Goal: Task Accomplishment & Management: Manage account settings

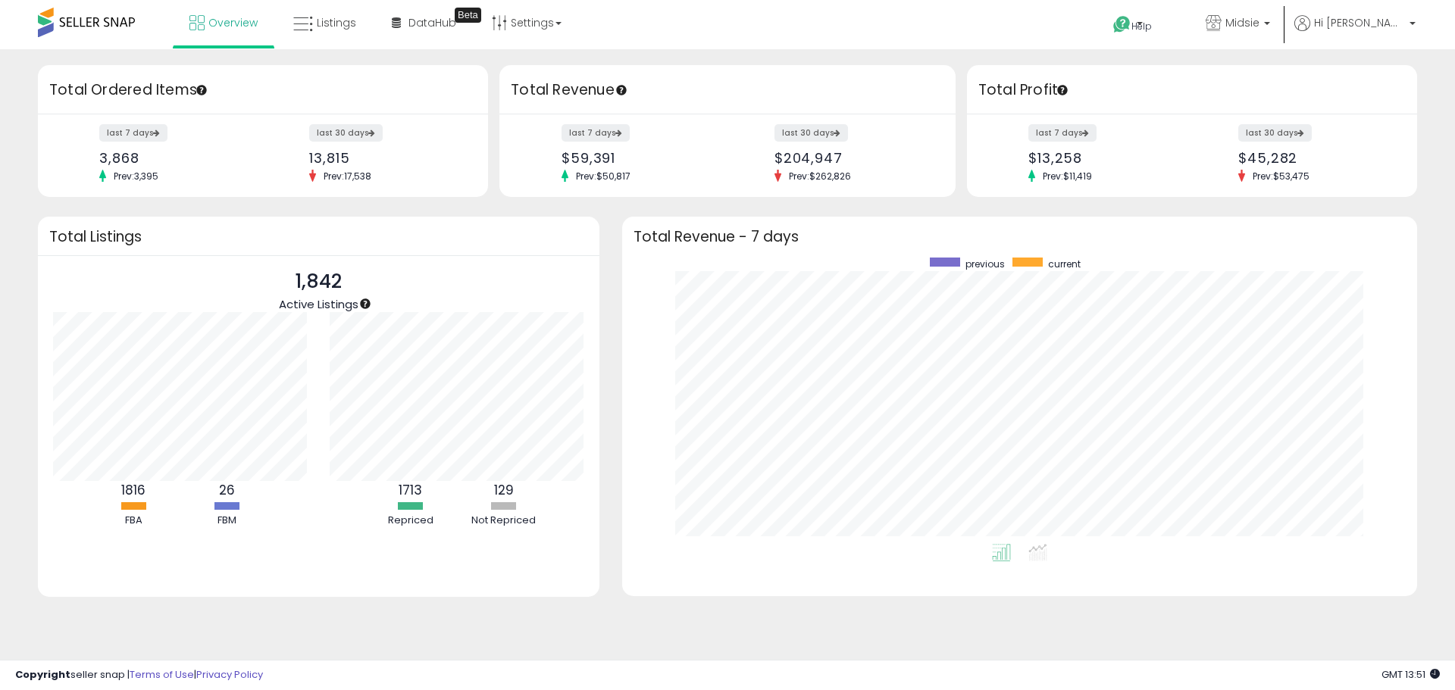
scroll to position [286, 764]
click at [320, 21] on span "Listings" at bounding box center [336, 22] width 39 height 15
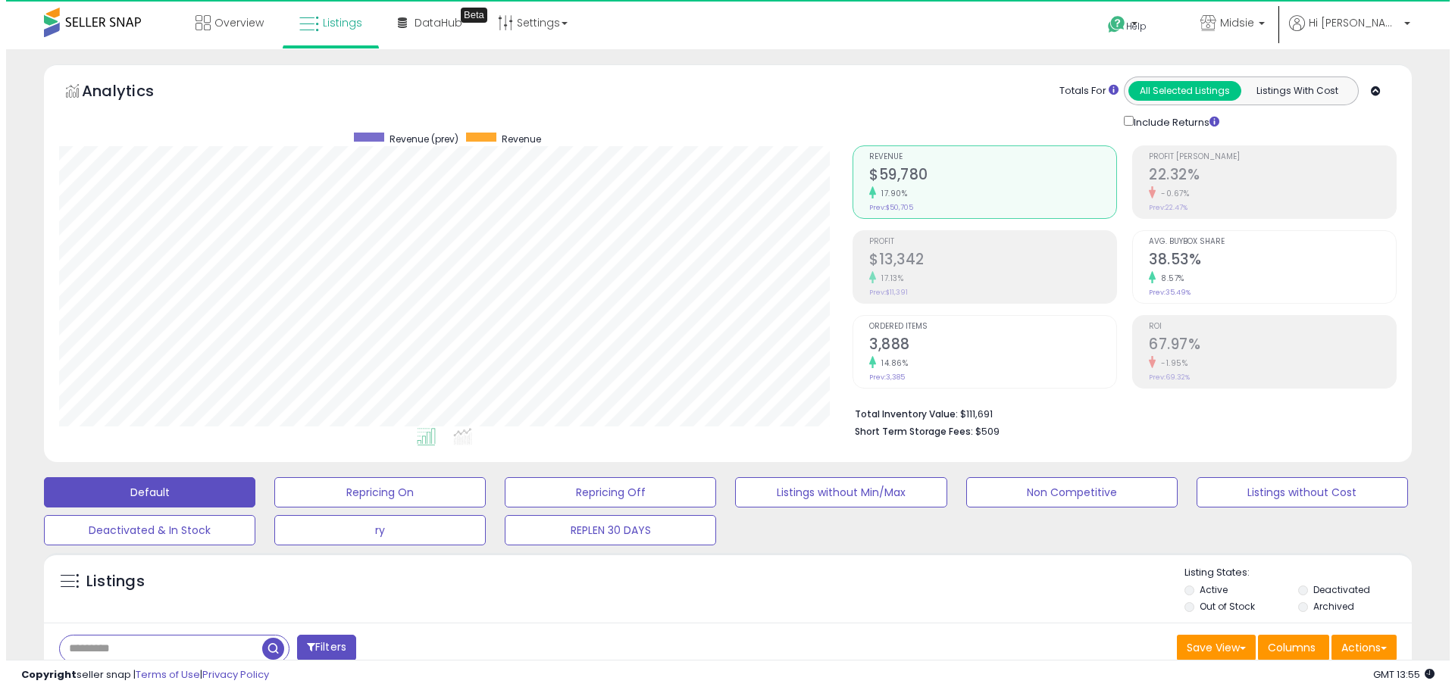
scroll to position [311, 793]
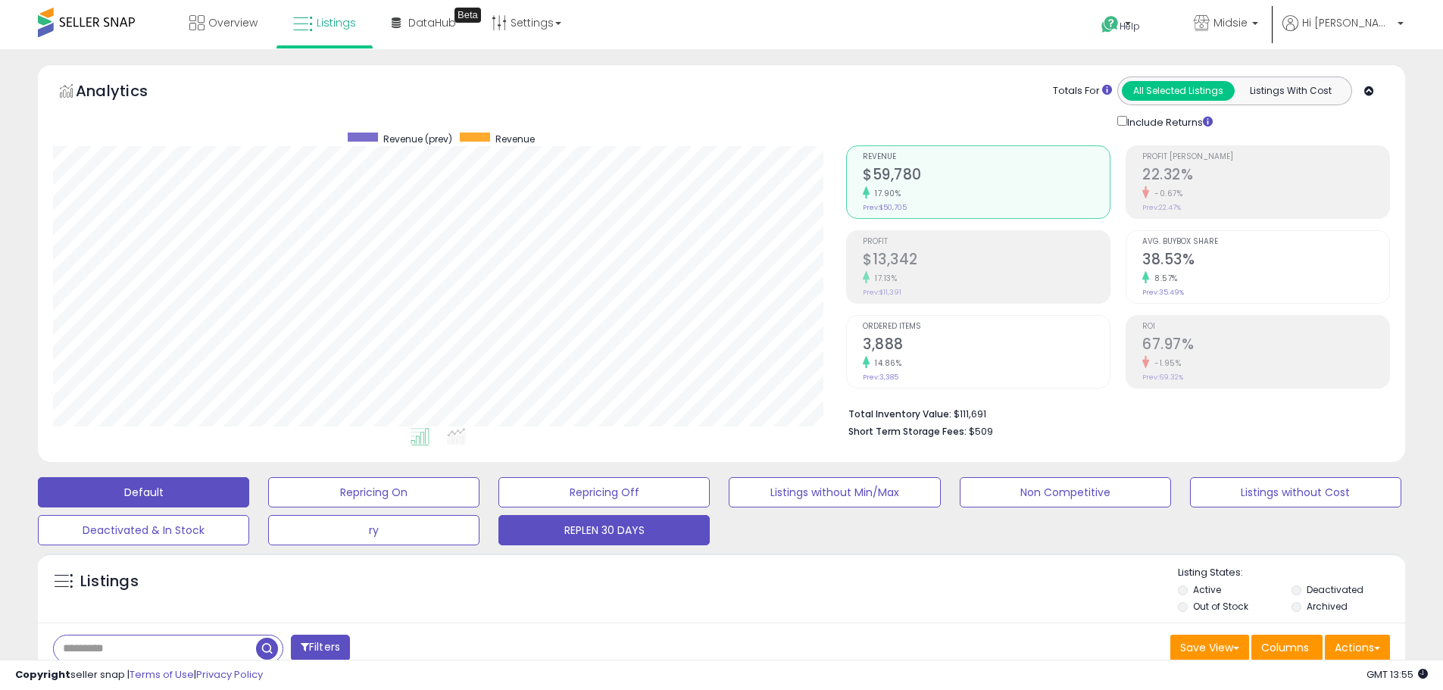
click at [610, 538] on button "REPLEN 30 DAYS" at bounding box center [603, 530] width 211 height 30
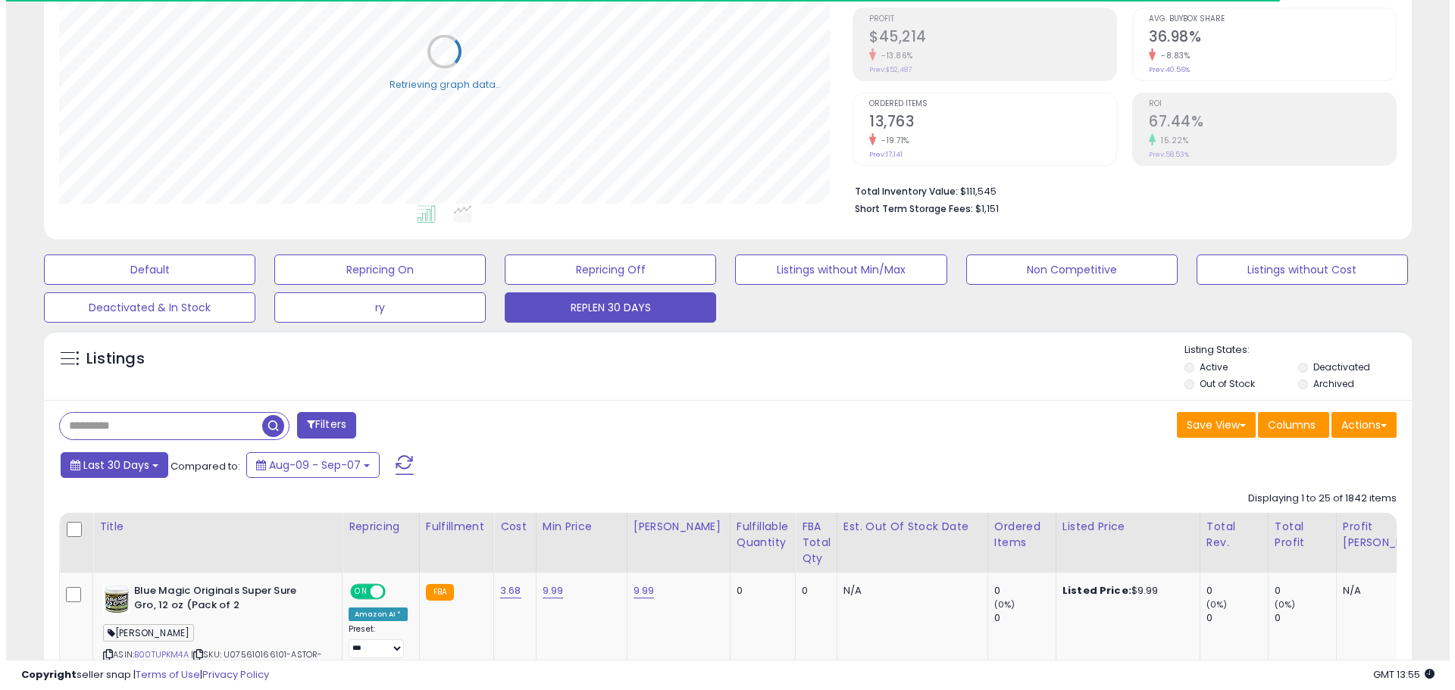
scroll to position [227, 0]
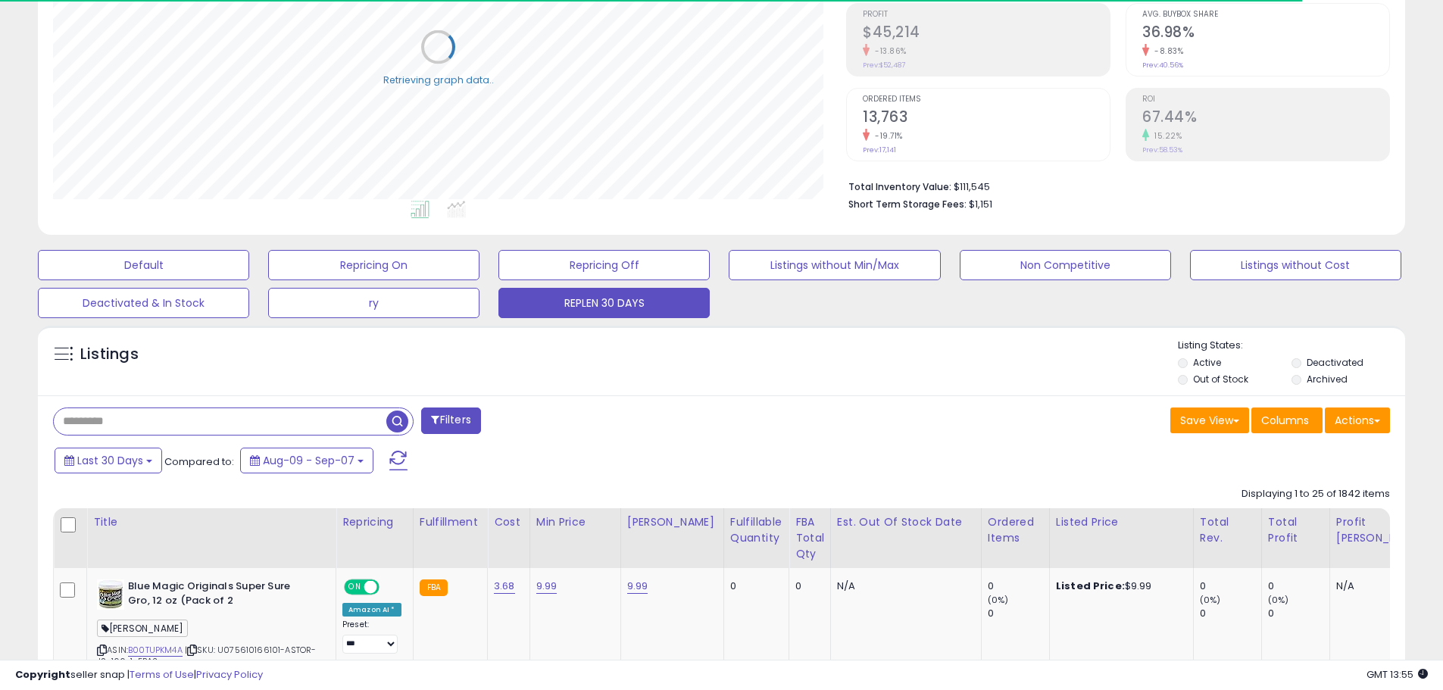
click at [137, 420] on input "text" at bounding box center [220, 421] width 333 height 27
paste input "**********"
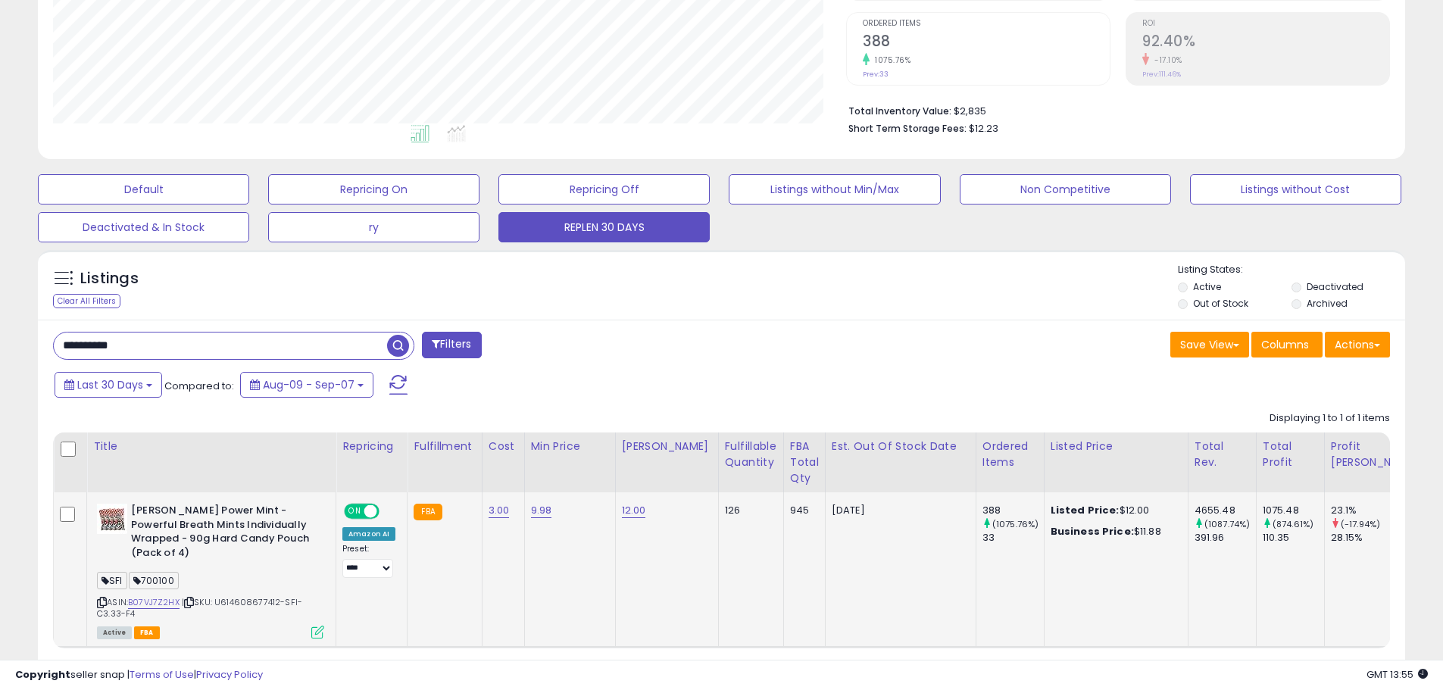
scroll to position [311, 793]
click at [237, 339] on input "**********" at bounding box center [220, 346] width 333 height 27
paste input "text"
click at [386, 348] on input "**********" at bounding box center [220, 346] width 333 height 27
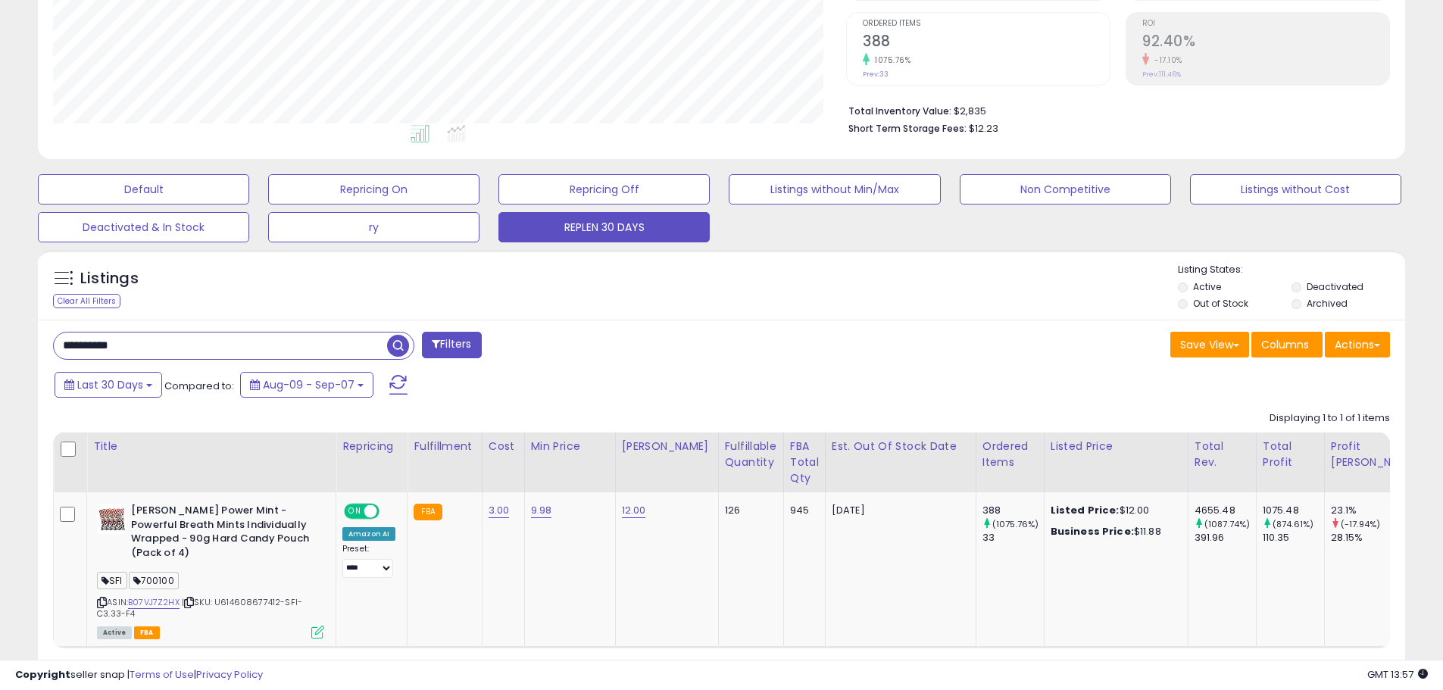
click at [398, 347] on span "button" at bounding box center [398, 346] width 22 height 22
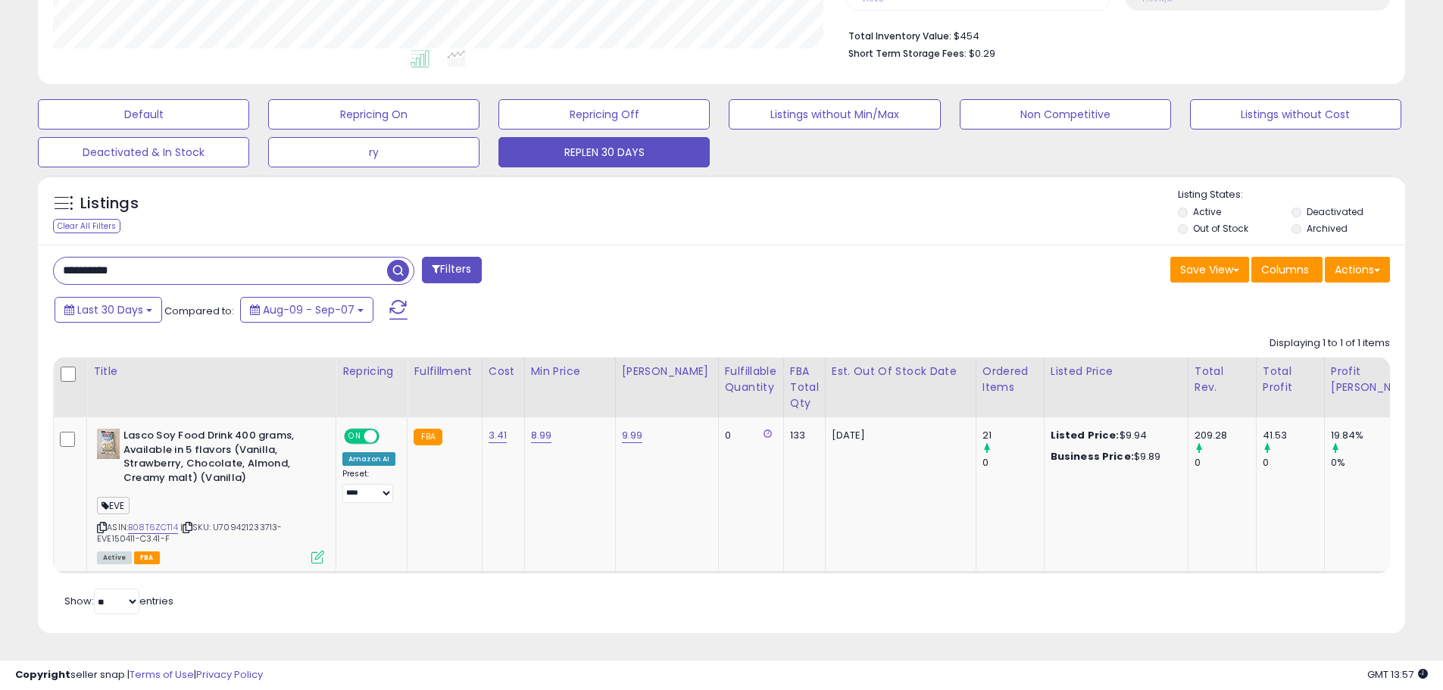
scroll to position [389, 0]
click at [198, 258] on input "**********" at bounding box center [220, 271] width 333 height 27
type input "*****"
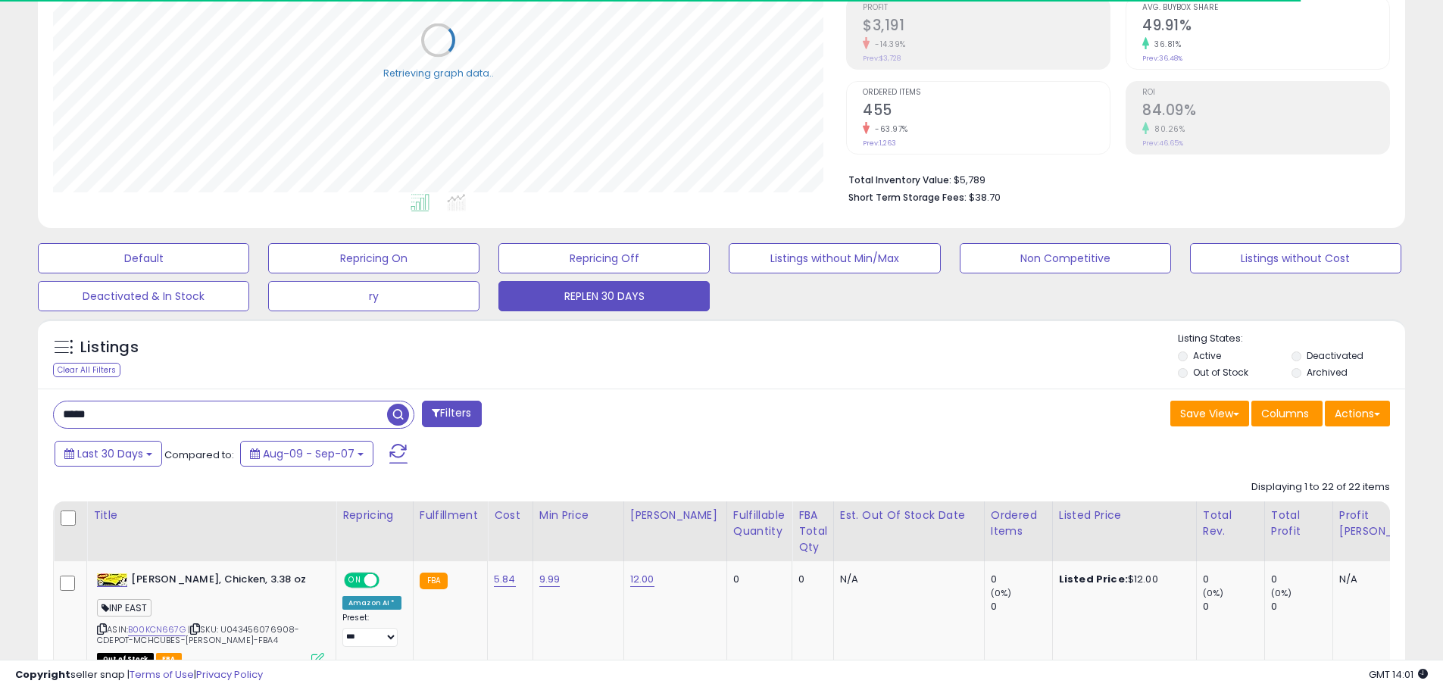
scroll to position [537, 0]
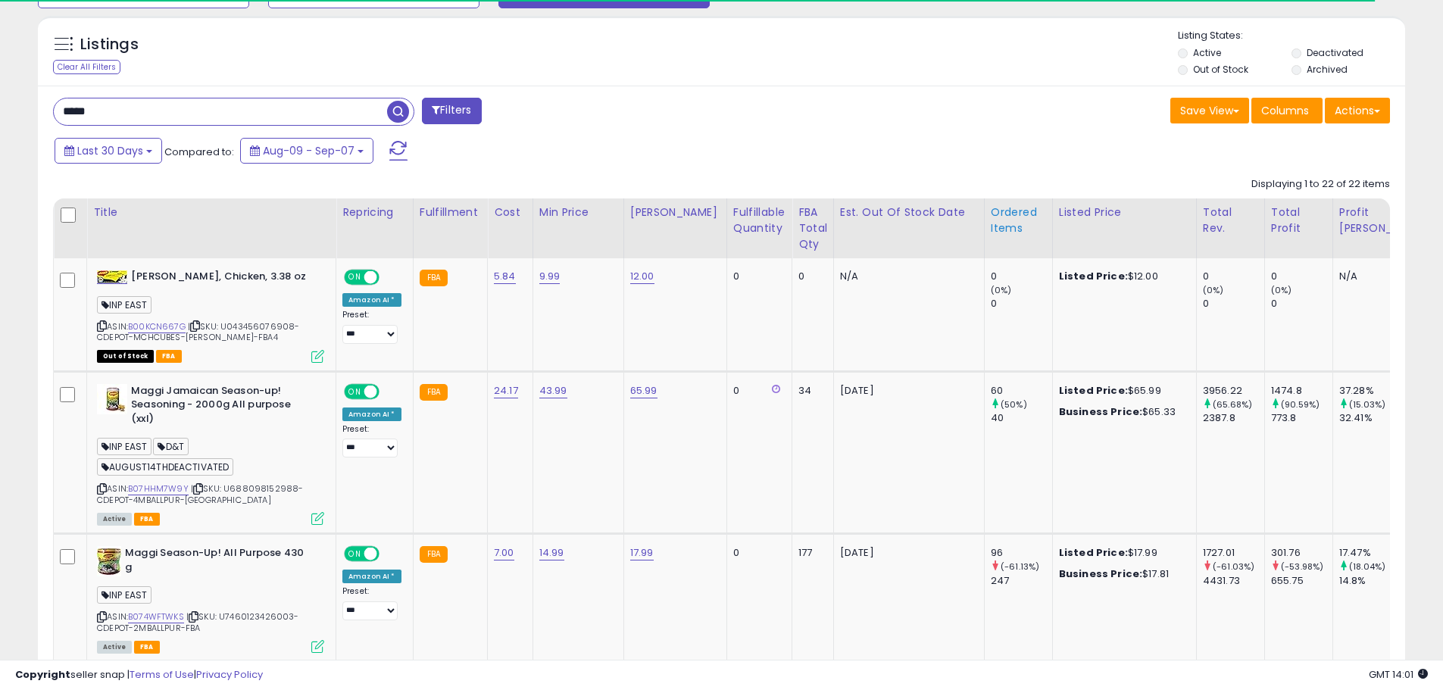
click at [1005, 221] on div "Ordered Items" at bounding box center [1018, 221] width 55 height 32
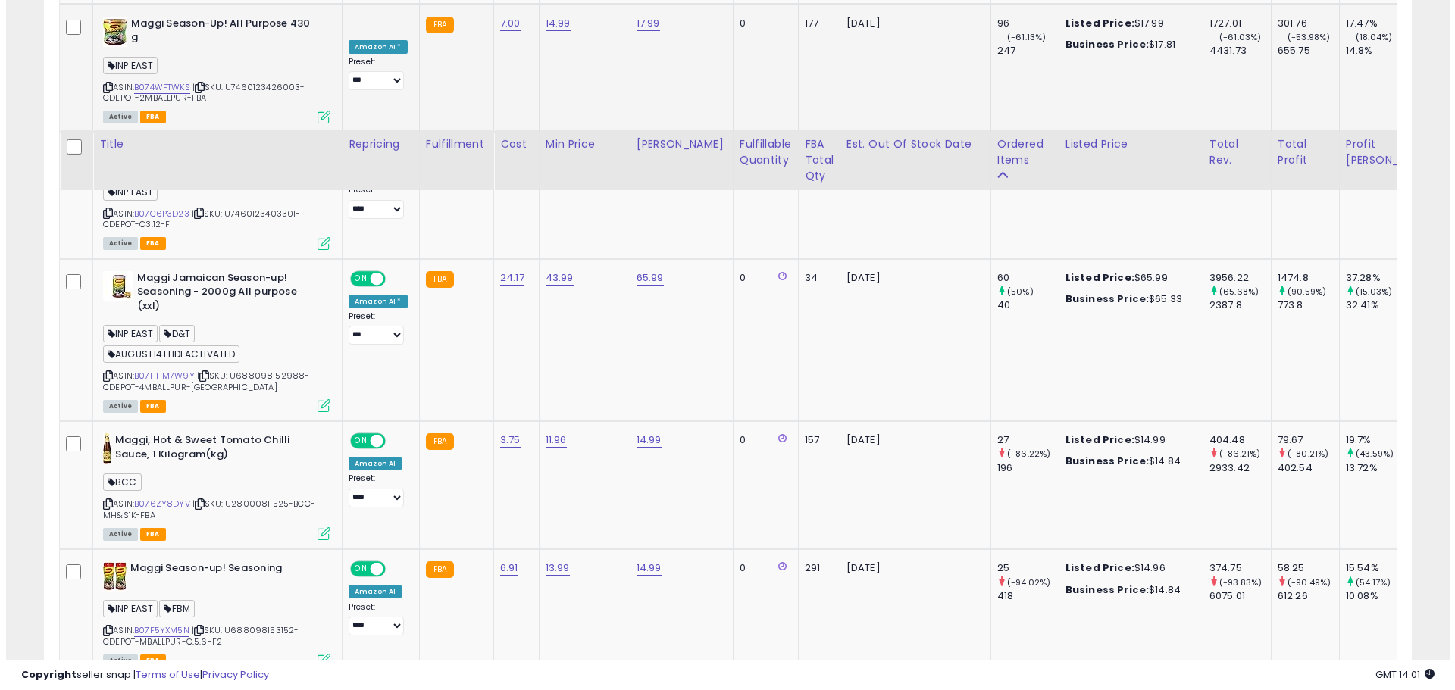
scroll to position [1067, 0]
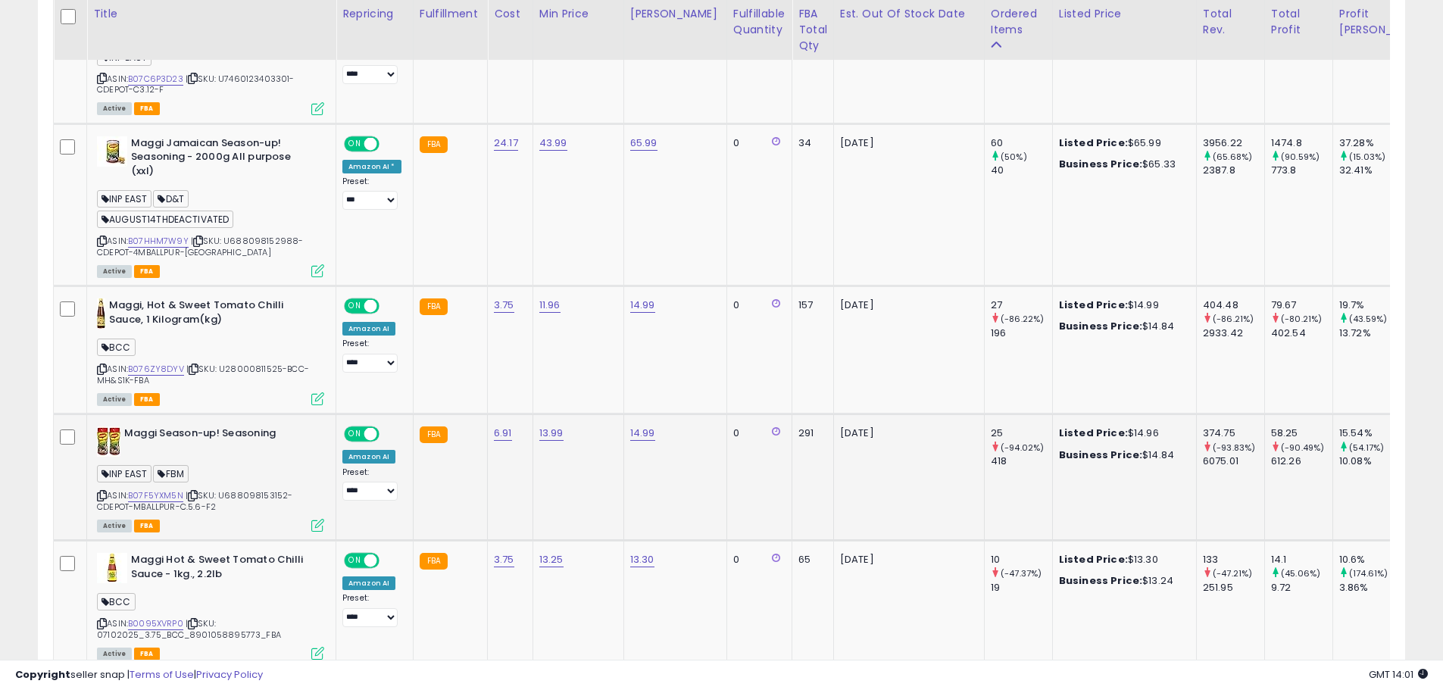
click at [319, 519] on icon at bounding box center [317, 525] width 13 height 13
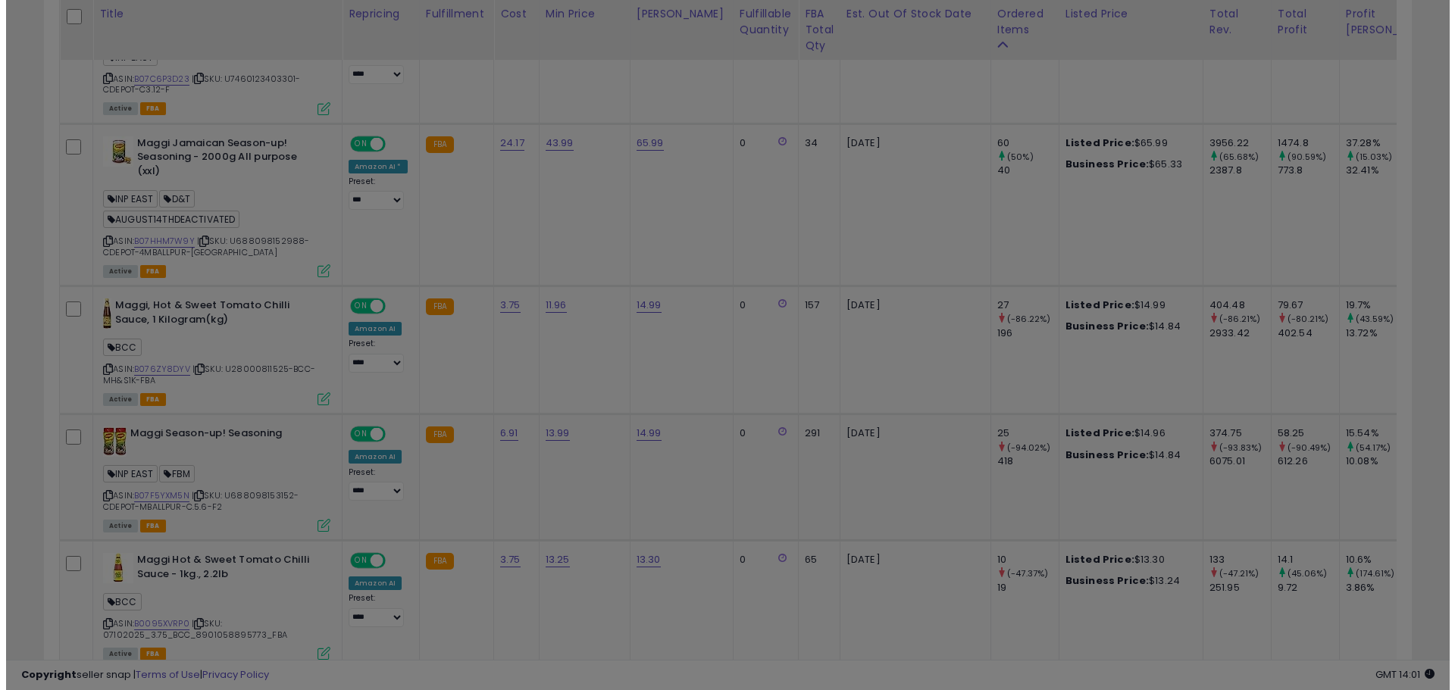
scroll to position [311, 800]
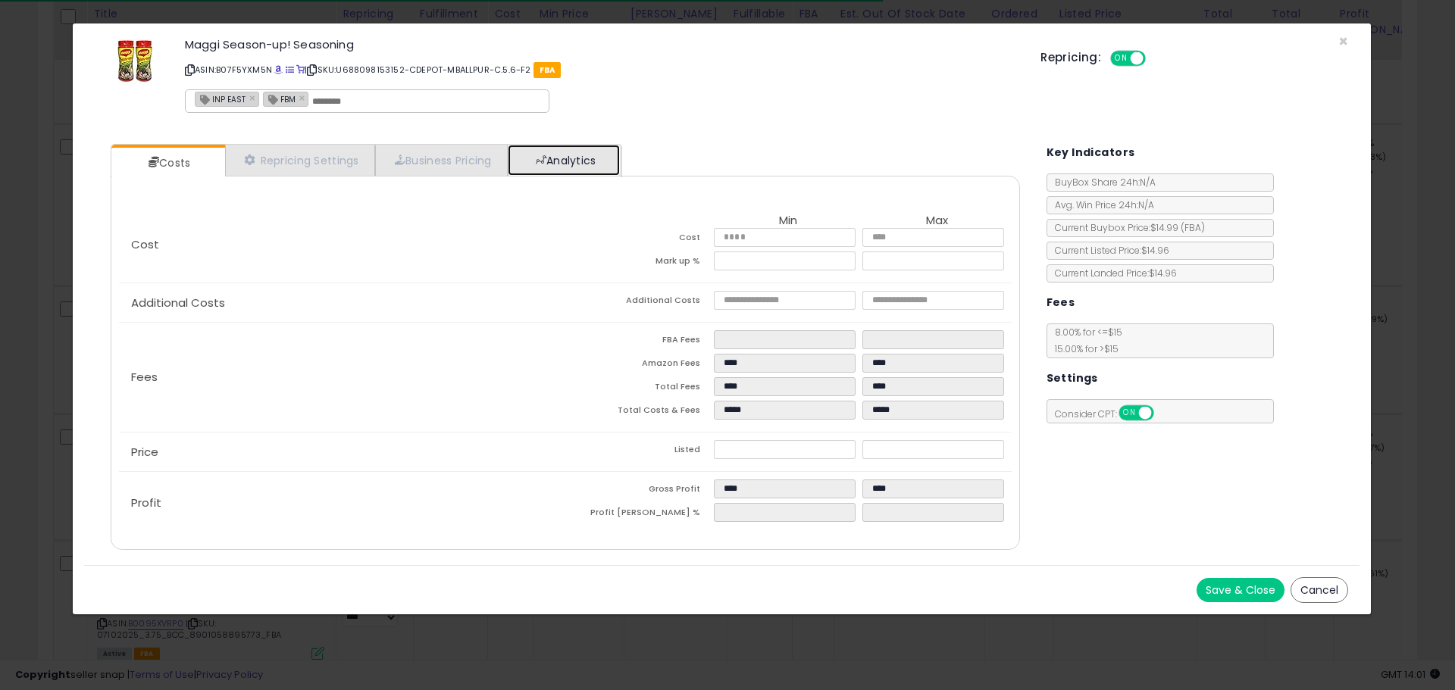
click at [567, 161] on link "Analytics" at bounding box center [564, 160] width 112 height 31
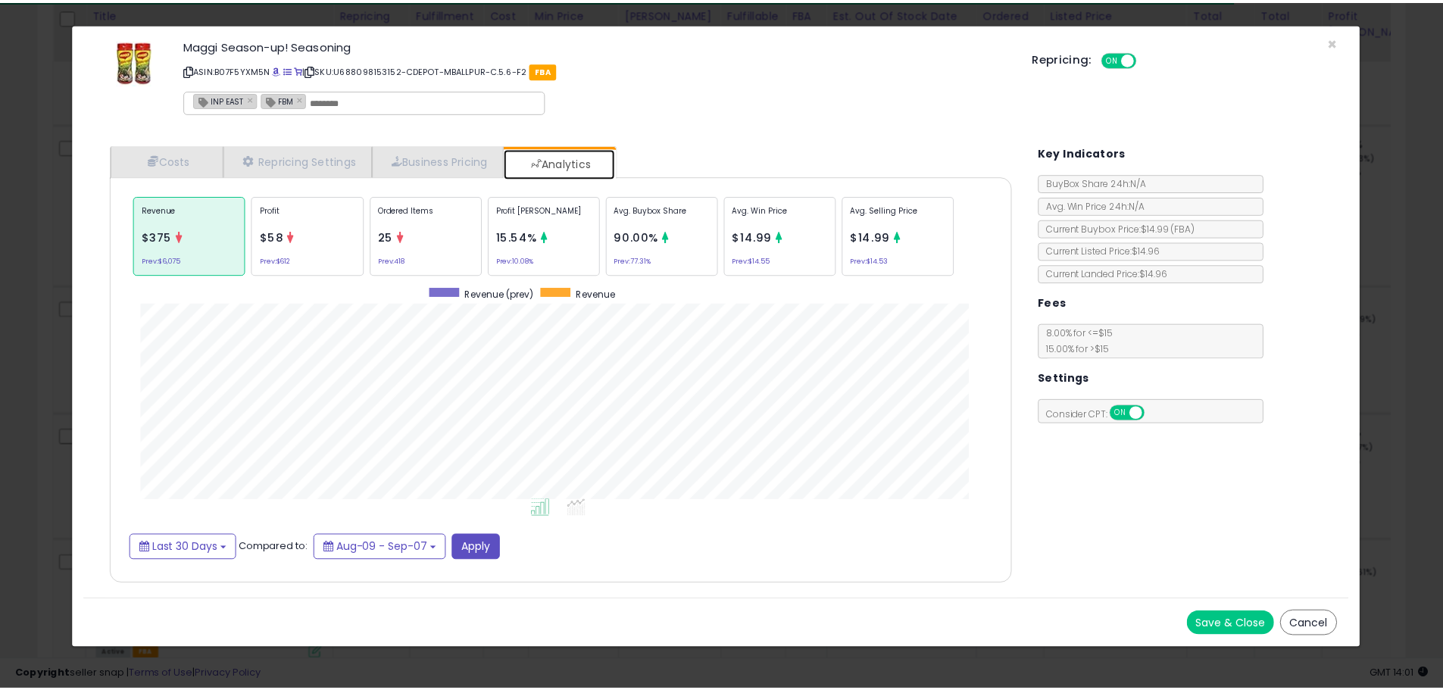
scroll to position [466, 939]
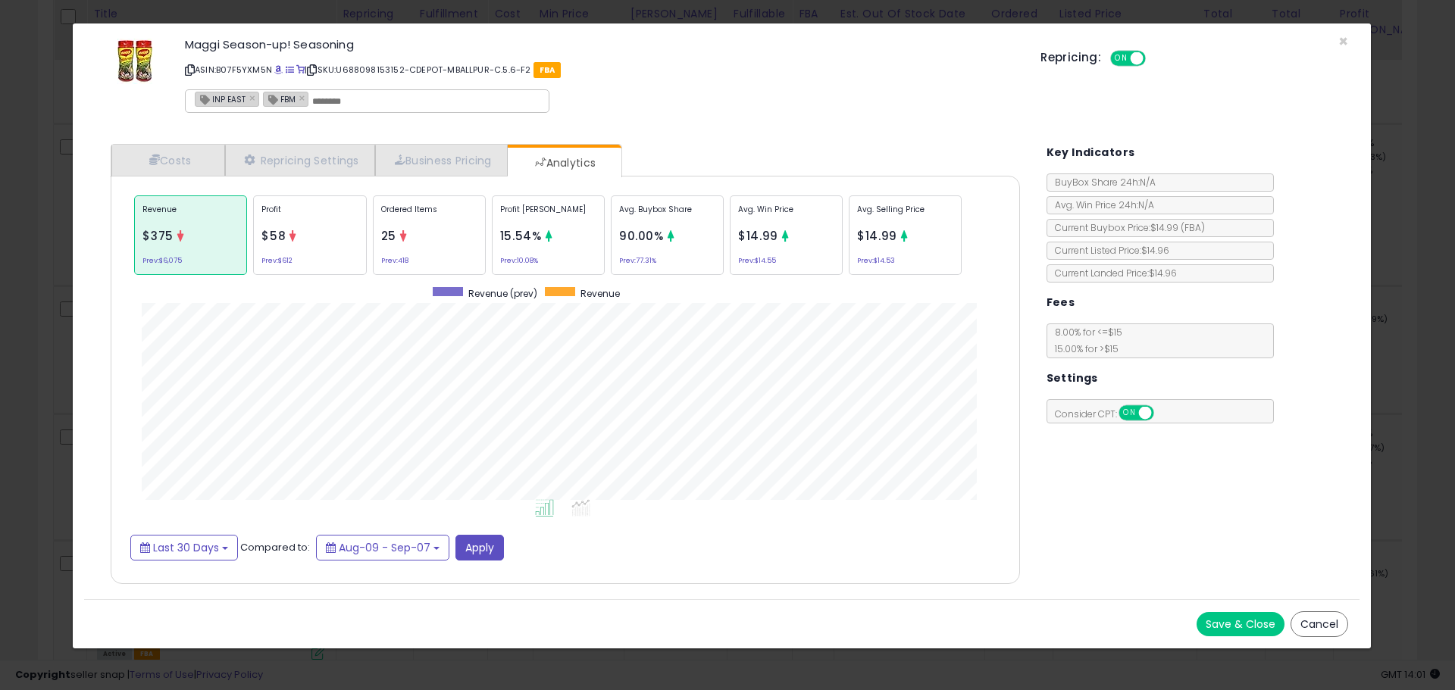
click at [1323, 621] on button "Cancel" at bounding box center [1319, 624] width 58 height 26
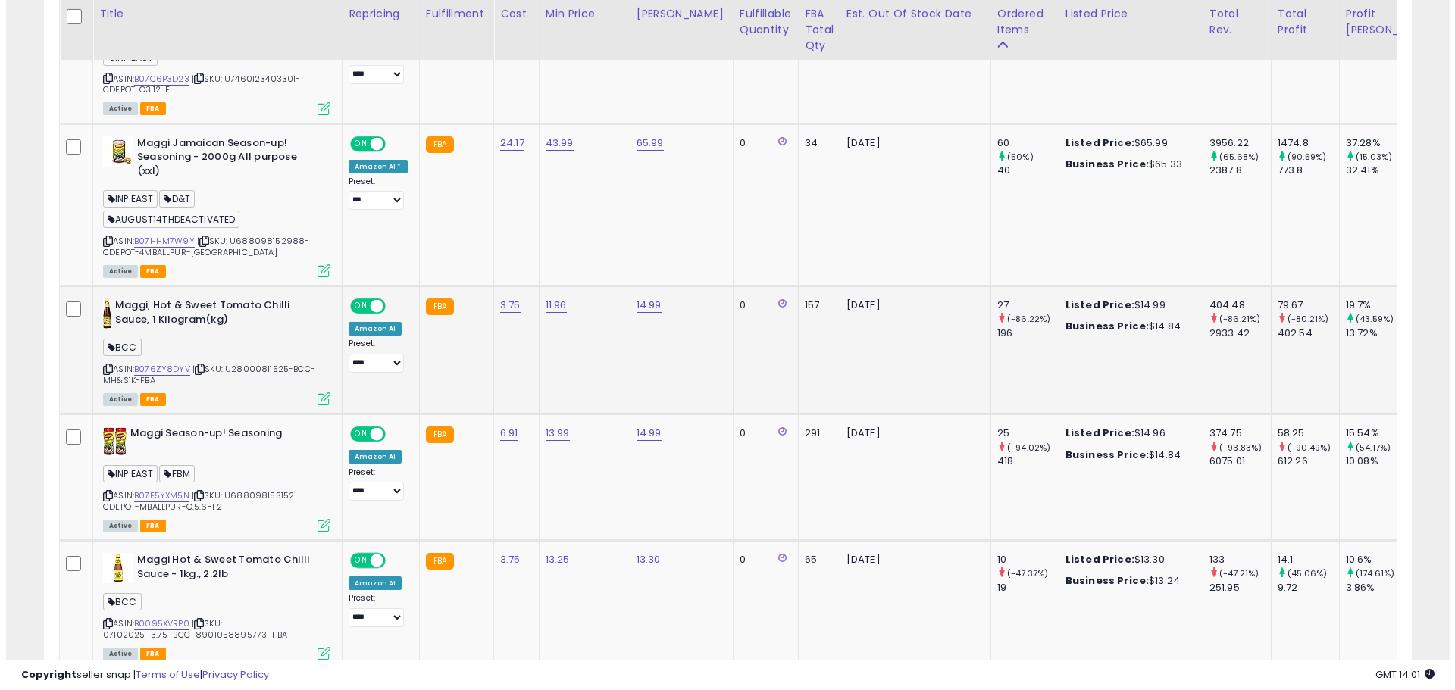
scroll to position [757265, 756782]
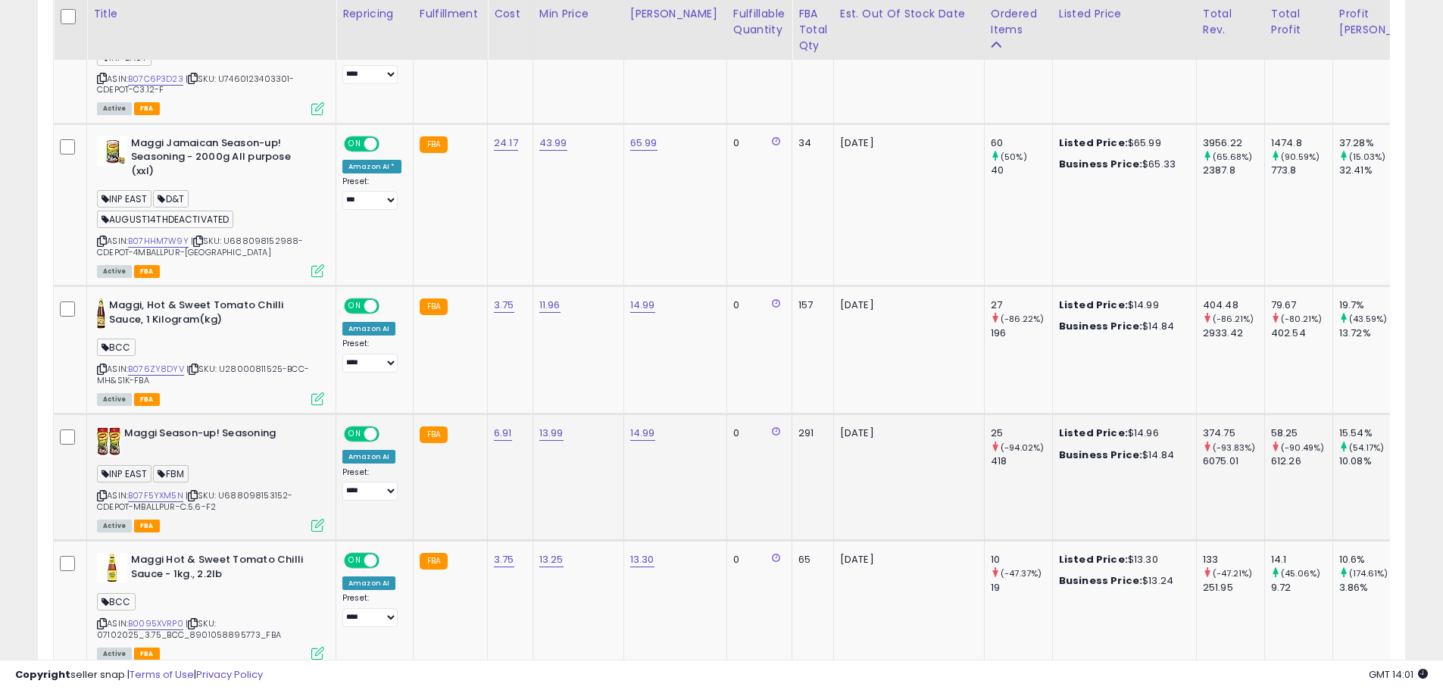
click at [317, 519] on icon at bounding box center [317, 525] width 13 height 13
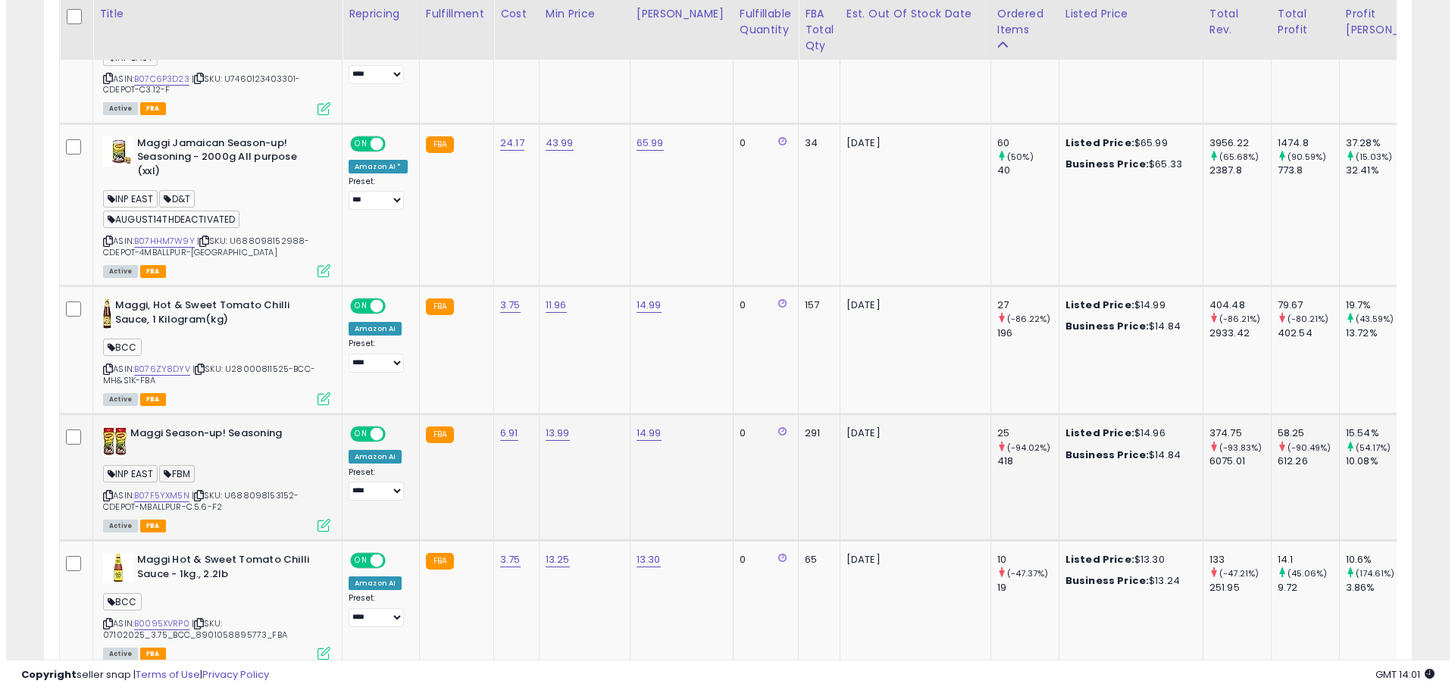
scroll to position [311, 800]
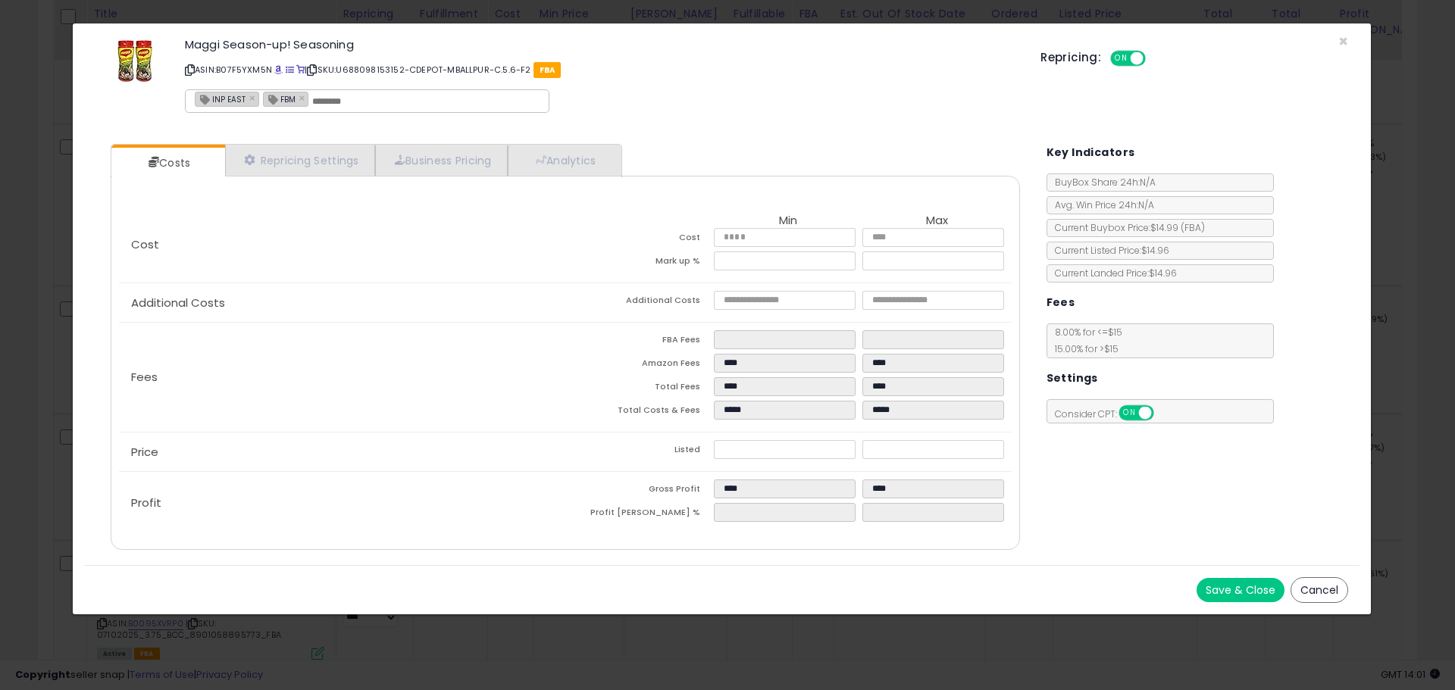
click at [617, 140] on div "Costs Repricing Settings Business Pricing Analytics Cost" at bounding box center [564, 349] width 939 height 433
click at [614, 167] on link "Analytics" at bounding box center [564, 160] width 112 height 31
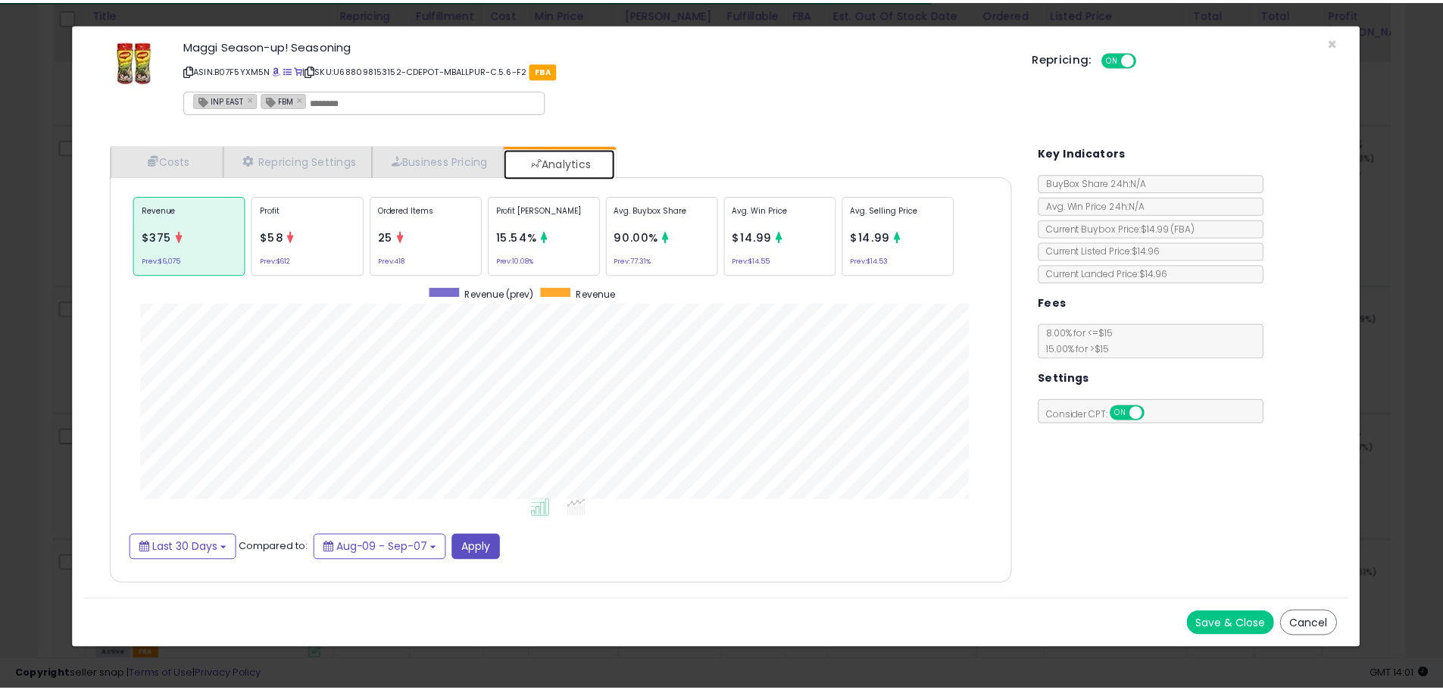
scroll to position [466, 939]
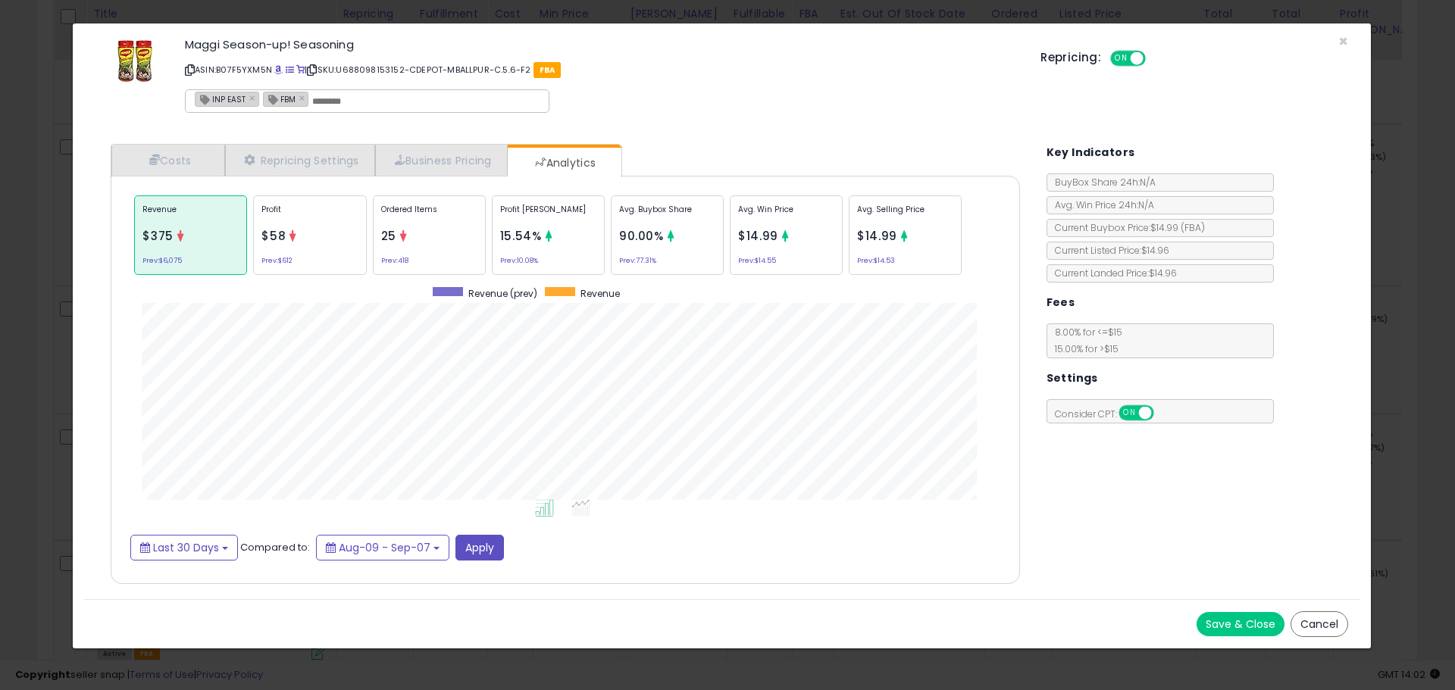
click at [1306, 620] on button "Cancel" at bounding box center [1319, 624] width 58 height 26
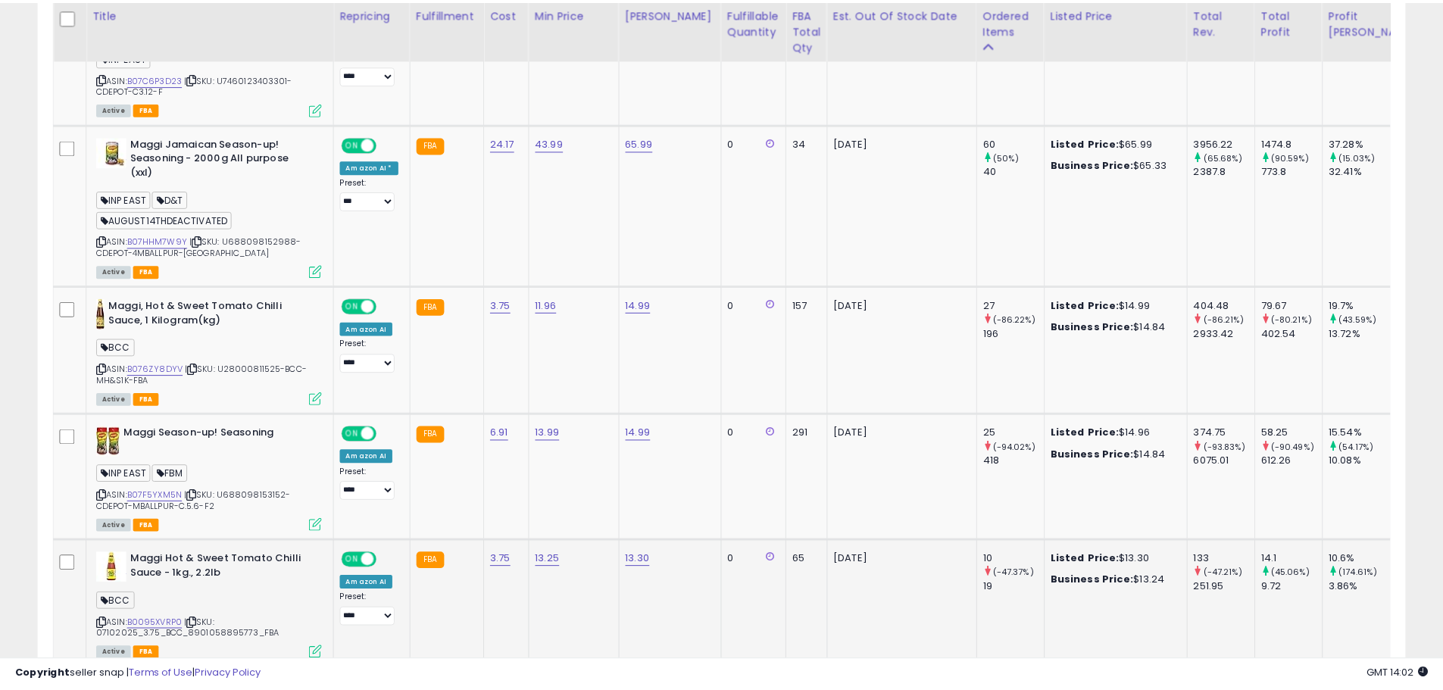
scroll to position [757265, 756782]
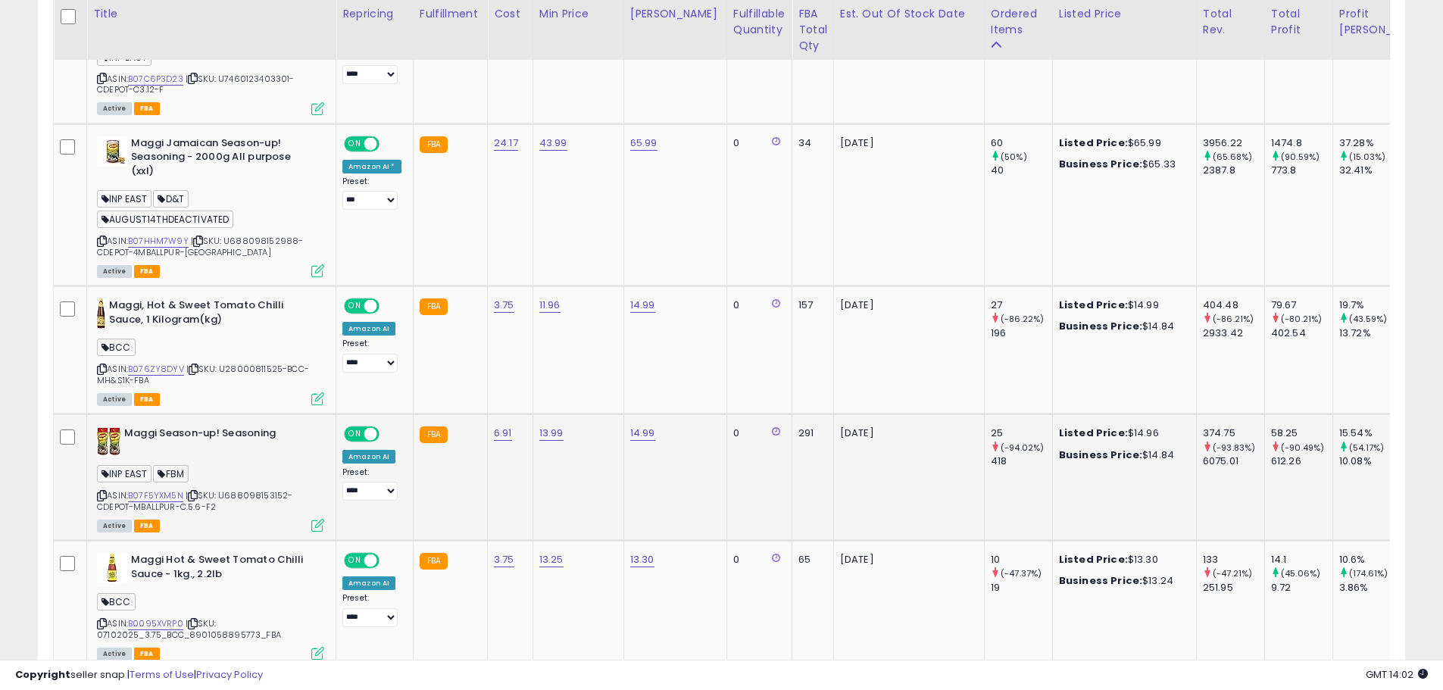
click at [101, 492] on icon at bounding box center [102, 496] width 10 height 8
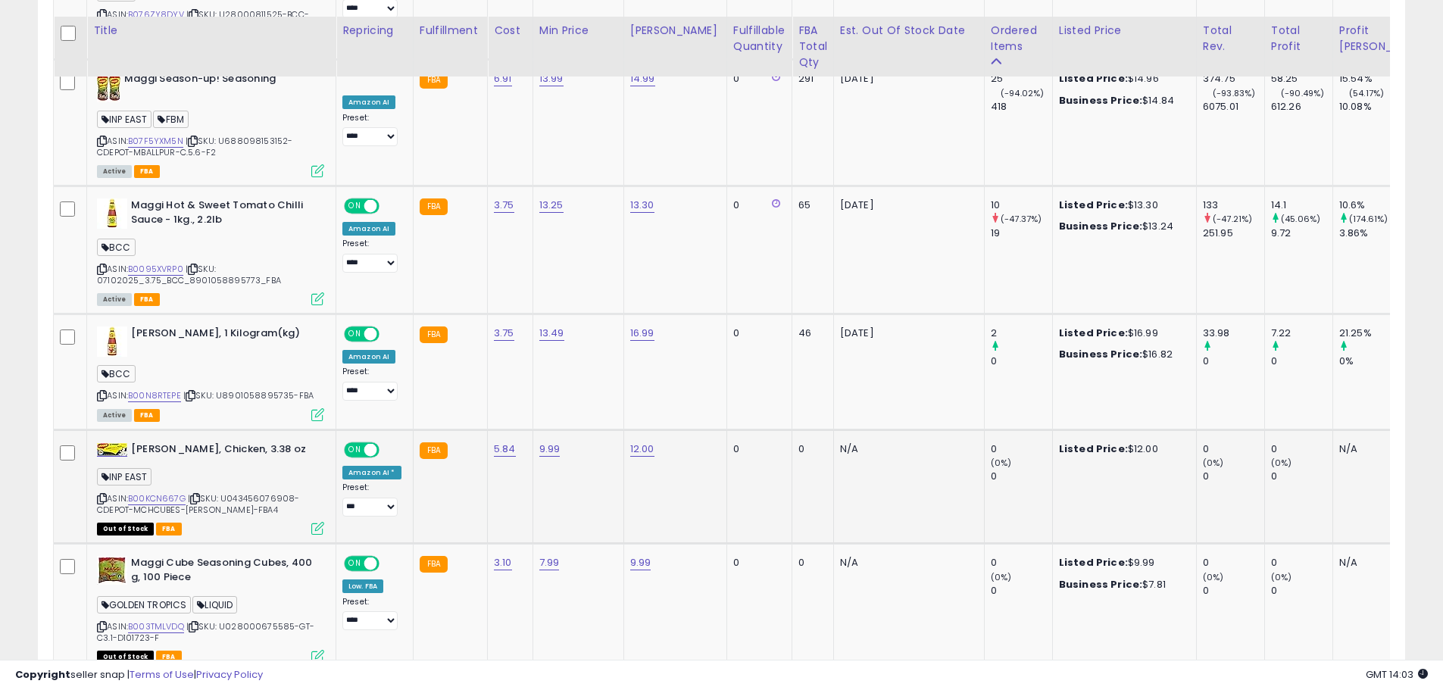
scroll to position [1446, 0]
